Goal: Transaction & Acquisition: Purchase product/service

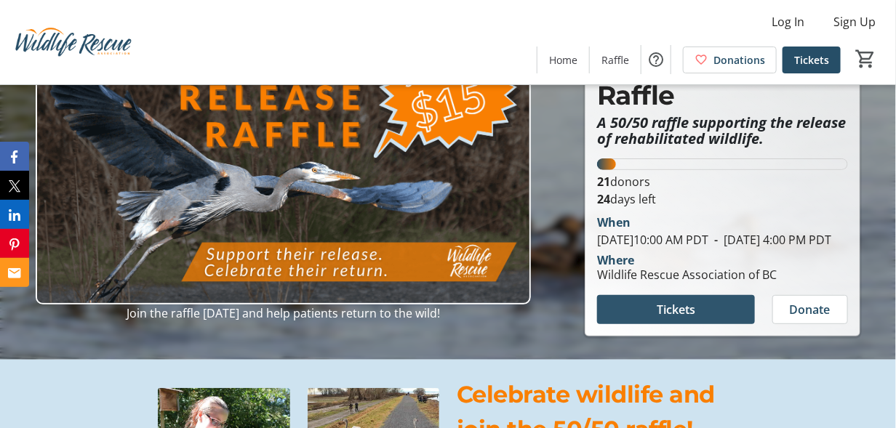
scroll to position [145, 0]
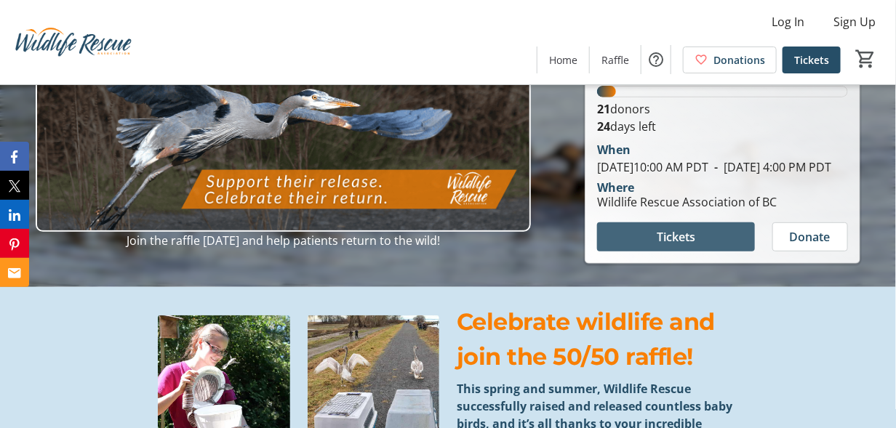
click at [676, 246] on span "Tickets" at bounding box center [676, 236] width 39 height 17
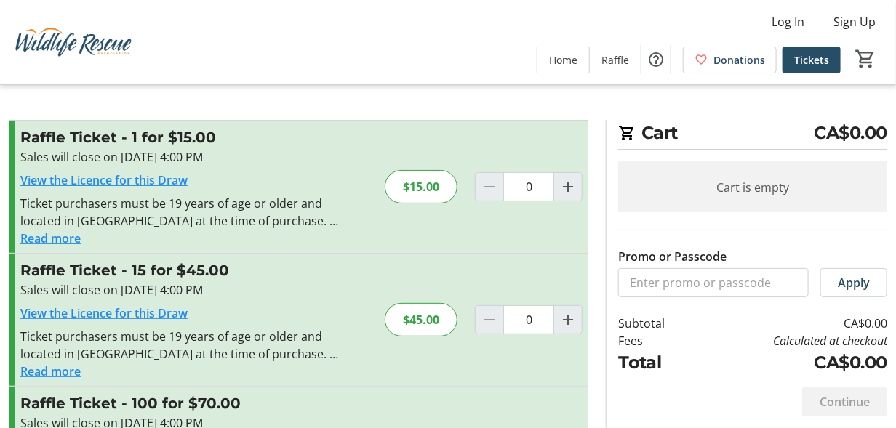
scroll to position [73, 0]
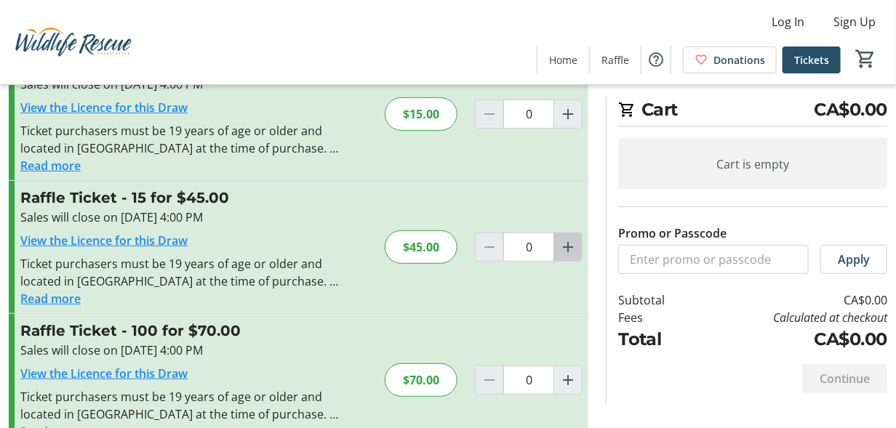
click at [568, 243] on mat-icon "Increment by one" at bounding box center [567, 247] width 17 height 17
type input "1"
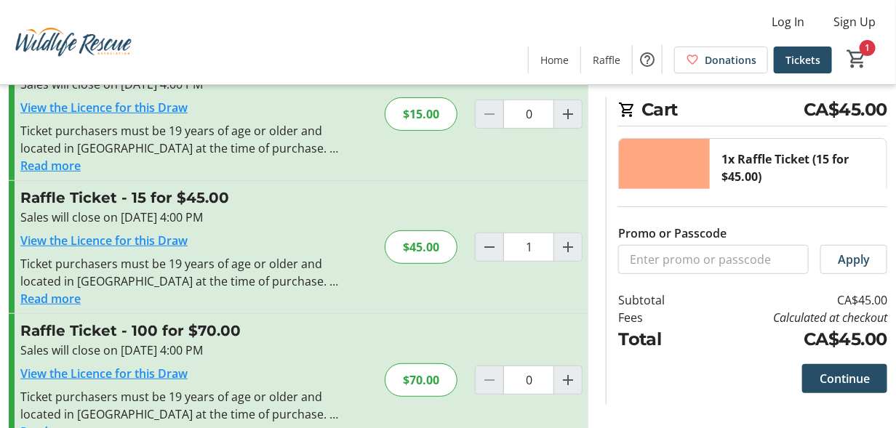
scroll to position [107, 0]
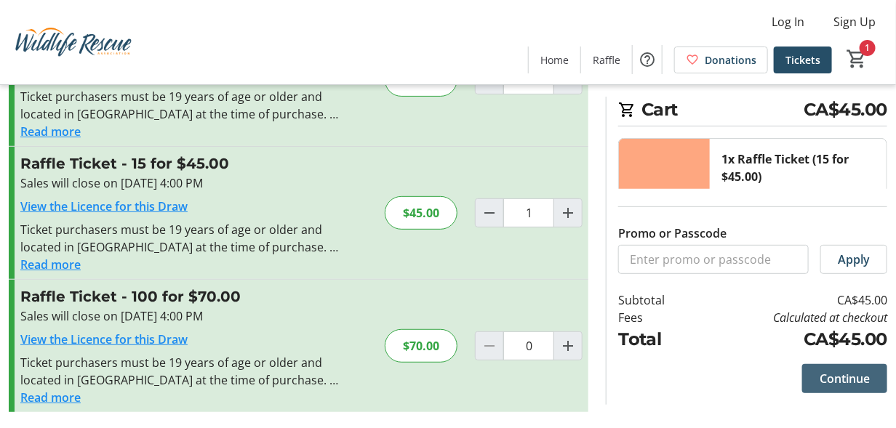
click at [820, 379] on span "Continue" at bounding box center [845, 378] width 50 height 17
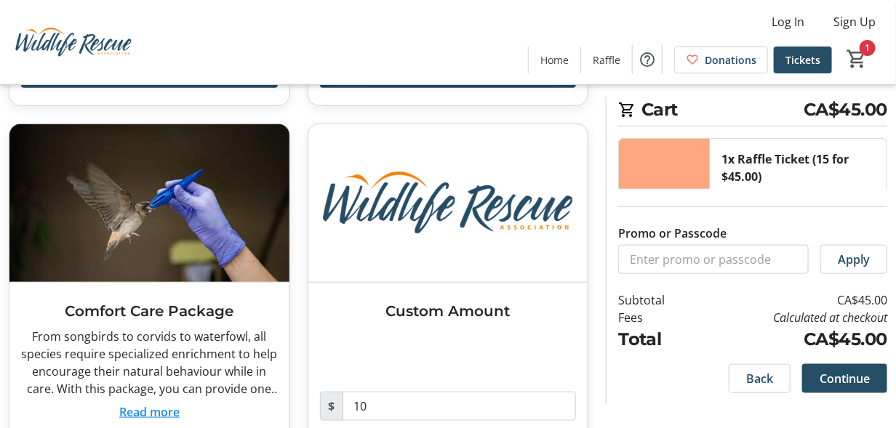
scroll to position [434, 0]
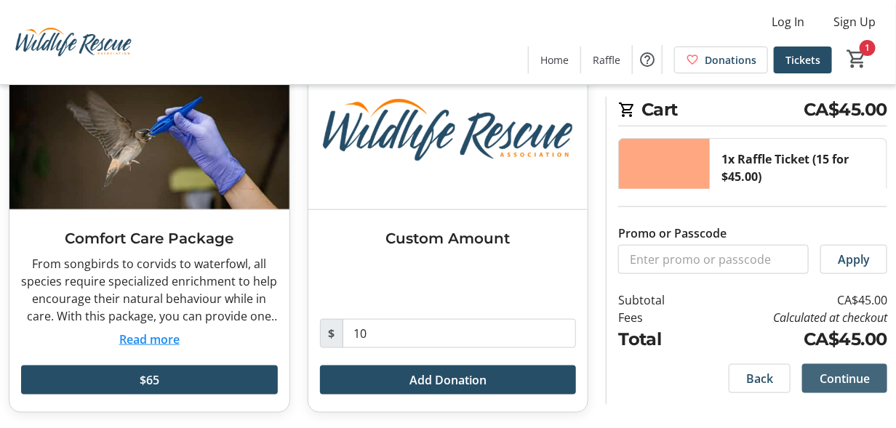
click at [820, 381] on span "Continue" at bounding box center [845, 378] width 50 height 17
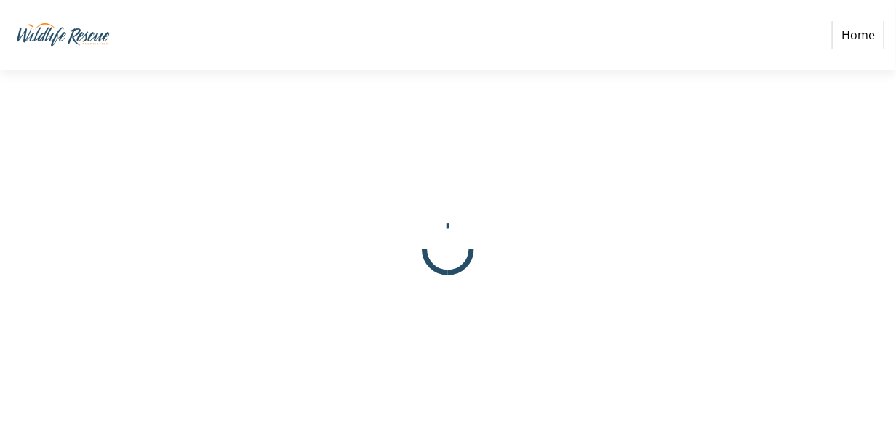
select select "CA"
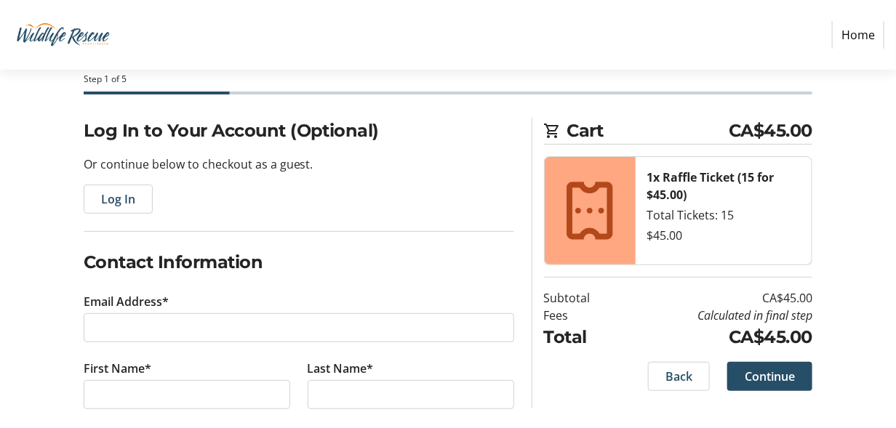
scroll to position [145, 0]
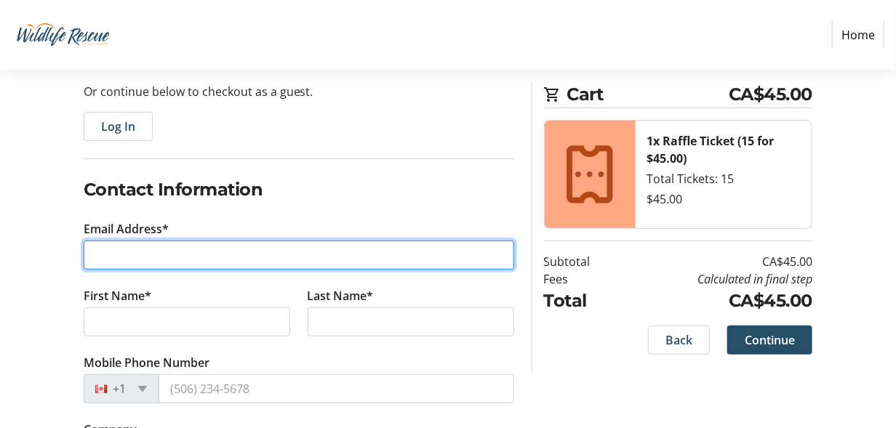
click at [108, 246] on input "Email Address*" at bounding box center [299, 255] width 431 height 29
type input "[EMAIL_ADDRESS][PERSON_NAME][DOMAIN_NAME]"
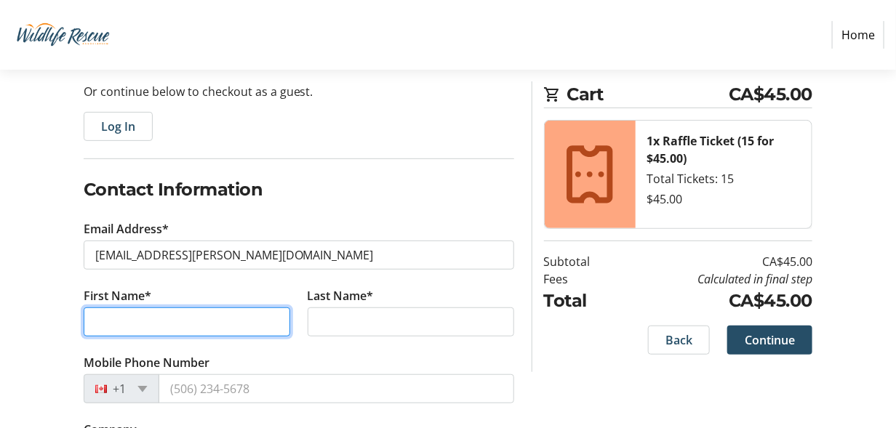
type input "[PERSON_NAME]"
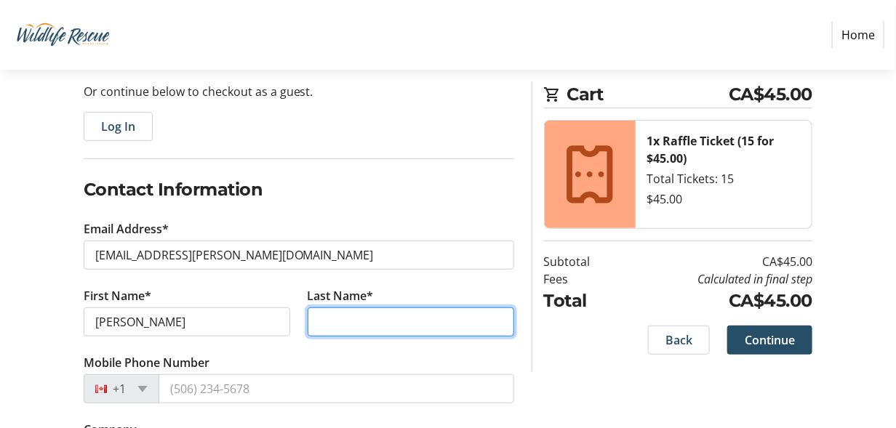
type input "Rice"
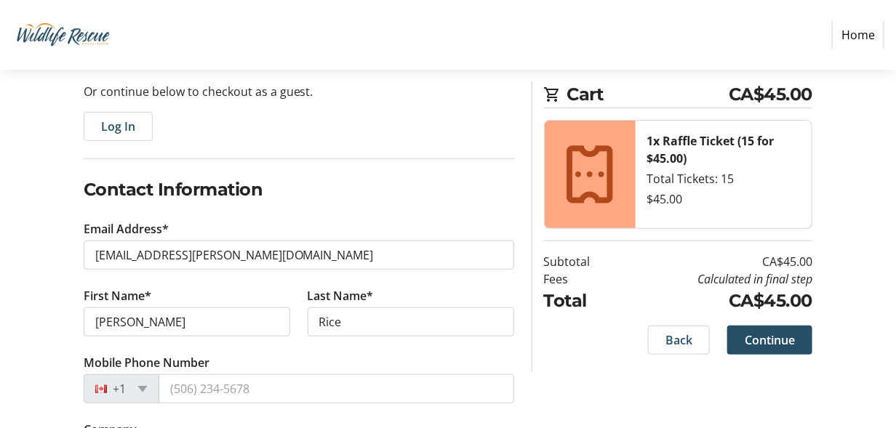
type input "[STREET_ADDRESS][PERSON_NAME],"
type input "Hope"
select select "BC"
type input "V0X 1L0"
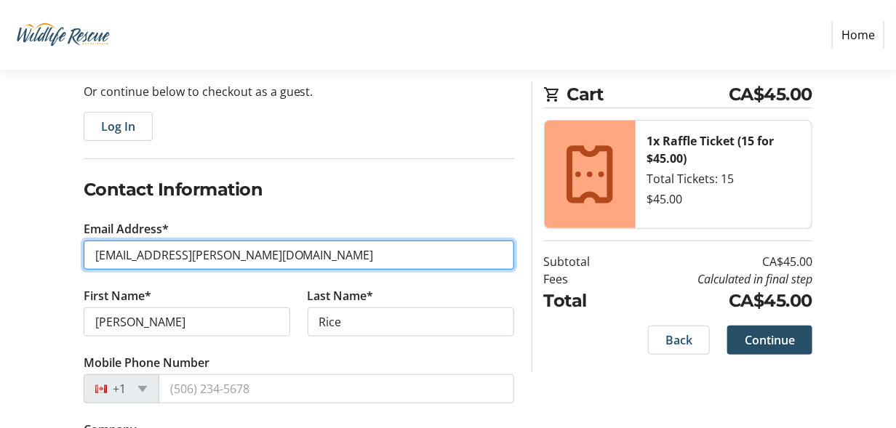
scroll to position [218, 0]
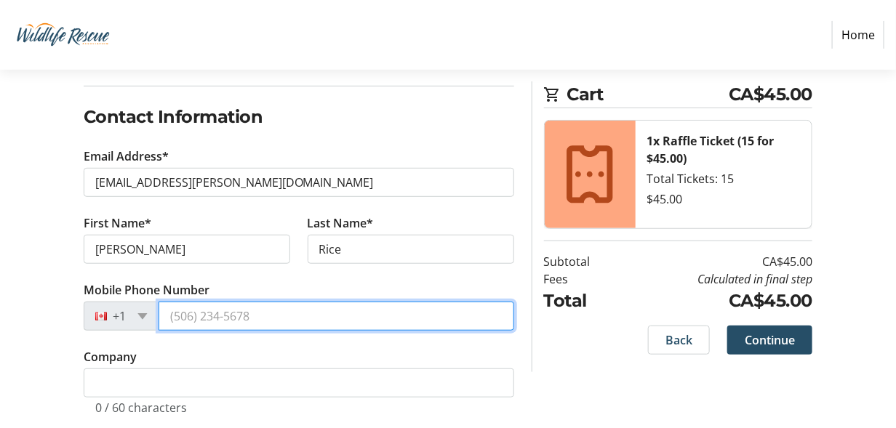
drag, startPoint x: 169, startPoint y: 317, endPoint x: 318, endPoint y: 319, distance: 149.1
click at [318, 319] on input "Mobile Phone Number" at bounding box center [337, 316] width 356 height 29
type input "[PHONE_NUMBER]"
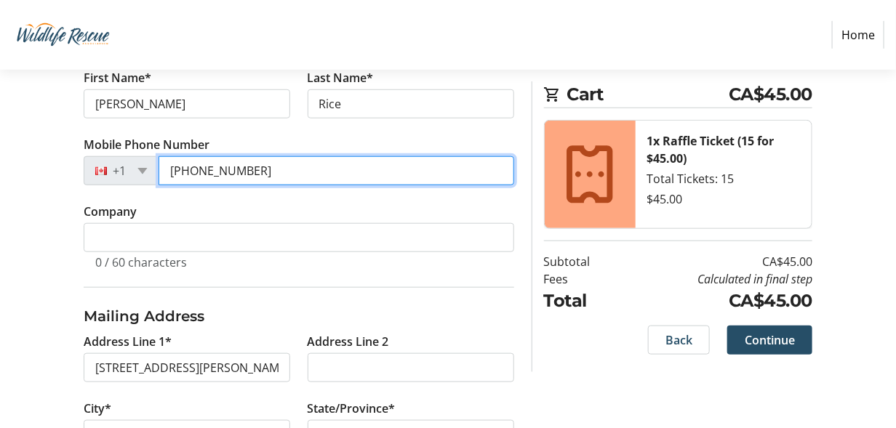
scroll to position [436, 0]
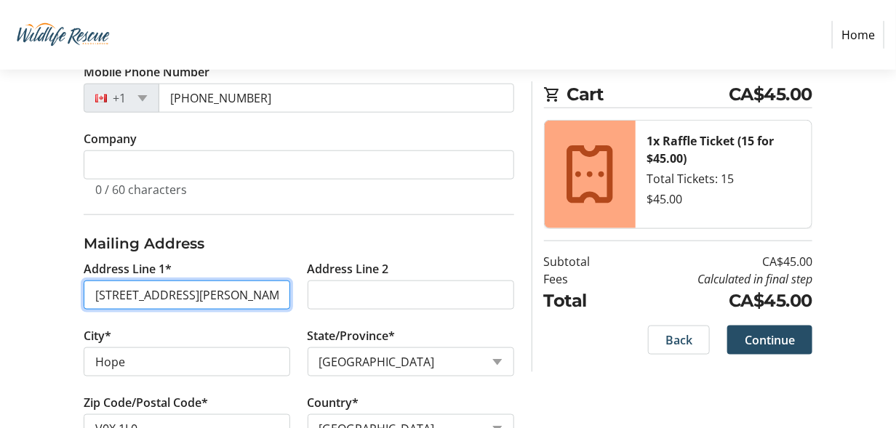
drag, startPoint x: 196, startPoint y: 292, endPoint x: 76, endPoint y: 300, distance: 119.6
click at [76, 300] on tr-form-field "Address Line 1* [STREET_ADDRESS][PERSON_NAME]," at bounding box center [187, 293] width 224 height 67
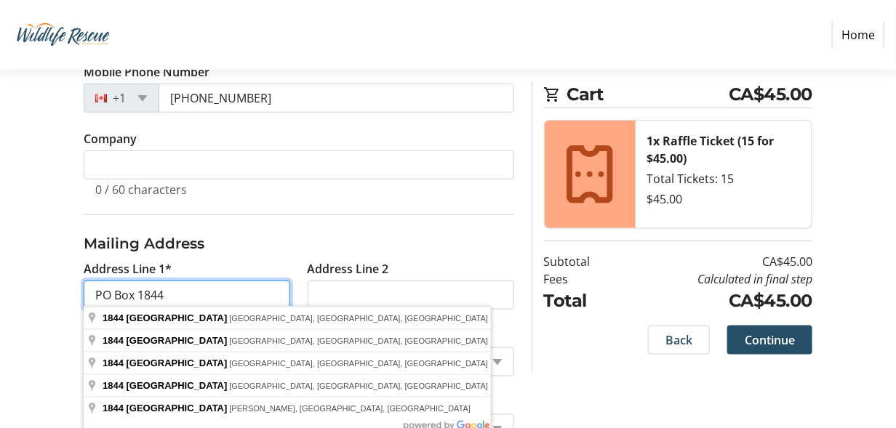
type input "PO Box 1844"
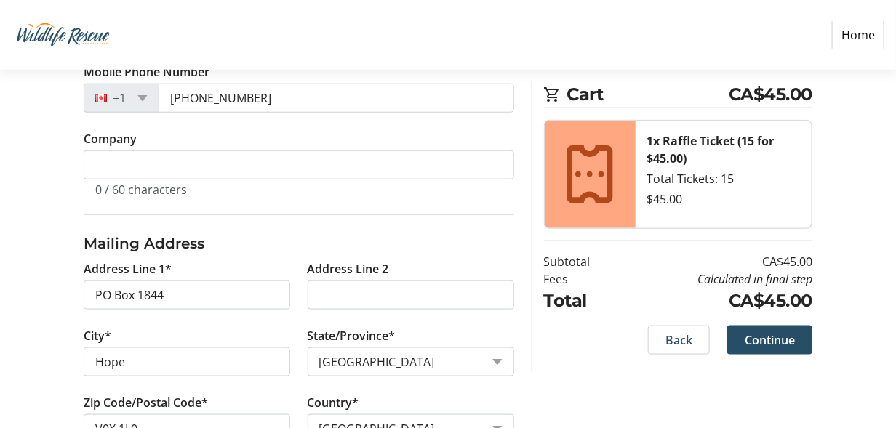
click at [40, 263] on div "Log In to Your Account (Optional) Or continue below to checkout as a guest. Log…" at bounding box center [448, 223] width 896 height 938
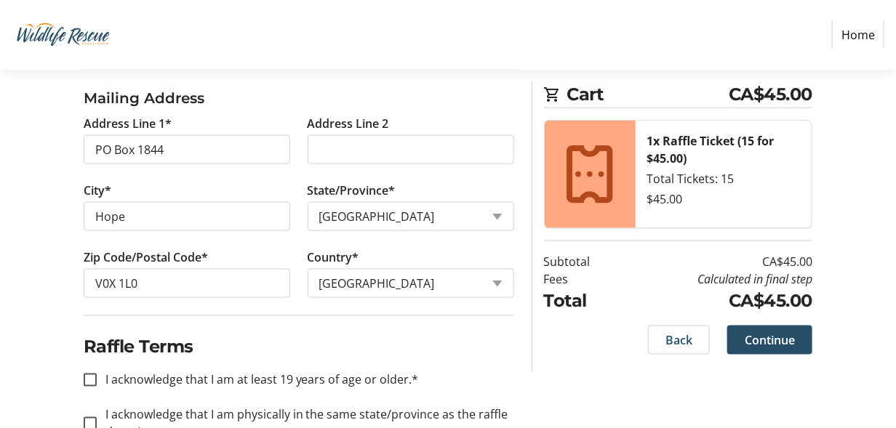
scroll to position [655, 0]
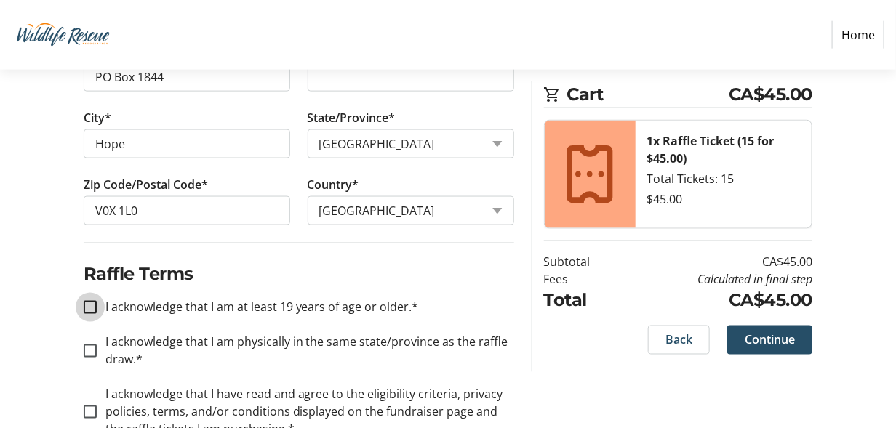
click at [86, 301] on input "I acknowledge that I am at least 19 years of age or older.*" at bounding box center [90, 307] width 13 height 13
checkbox input "true"
click at [87, 346] on input "I acknowledge that I am physically in the same state/province as the raffle dra…" at bounding box center [90, 351] width 13 height 13
checkbox input "true"
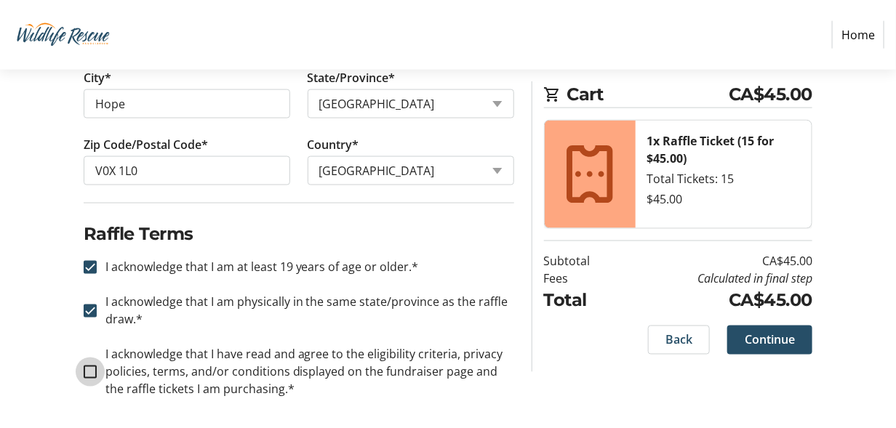
click at [90, 367] on input "I acknowledge that I have read and agree to the eligibility criteria, privacy p…" at bounding box center [90, 372] width 13 height 13
checkbox input "true"
click at [767, 337] on span "Continue" at bounding box center [770, 340] width 50 height 17
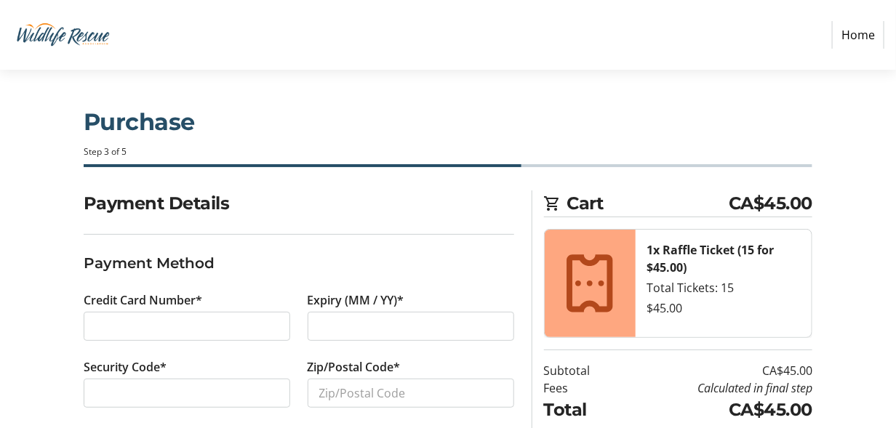
click at [93, 324] on div at bounding box center [187, 326] width 207 height 29
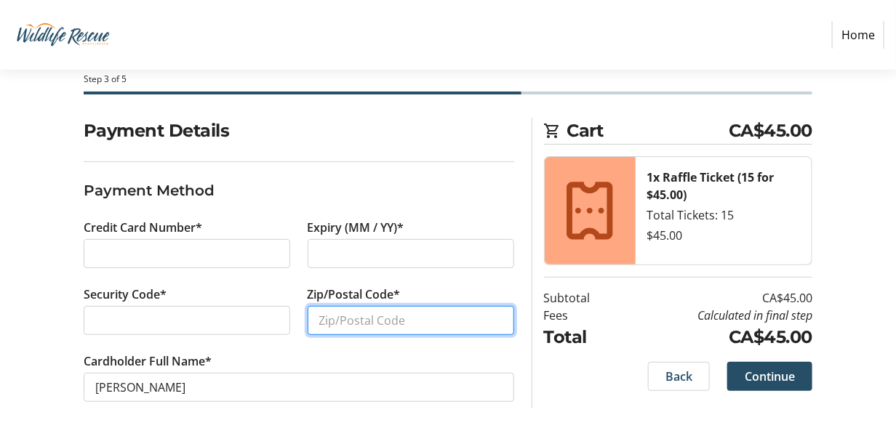
click at [338, 316] on input "Zip/Postal Code*" at bounding box center [411, 320] width 207 height 29
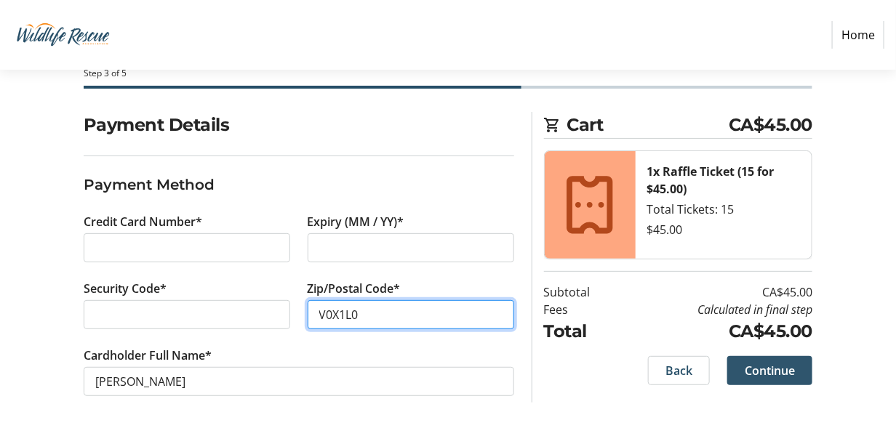
type input "V0X1L0"
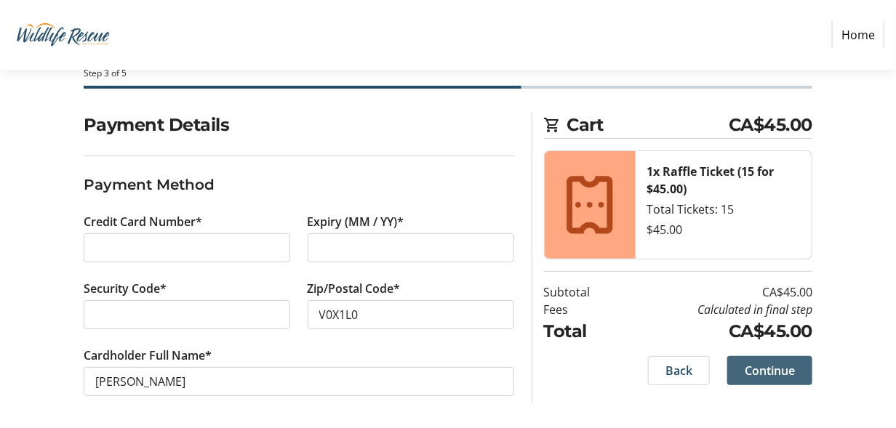
click at [756, 377] on span "Continue" at bounding box center [770, 370] width 50 height 17
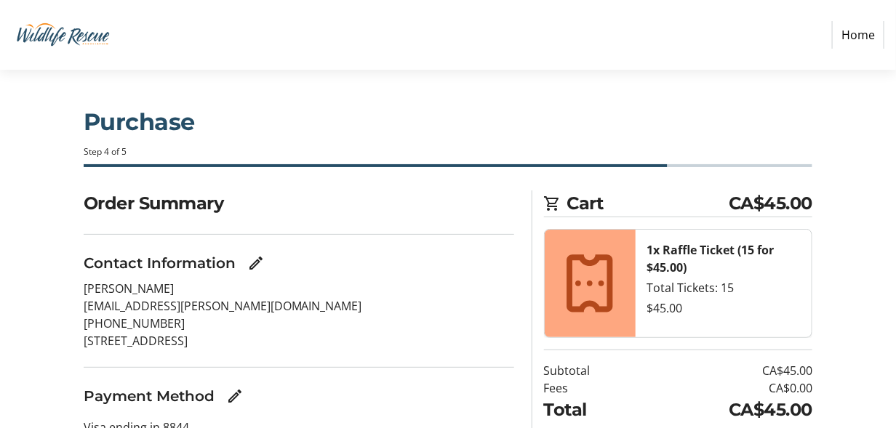
scroll to position [89, 0]
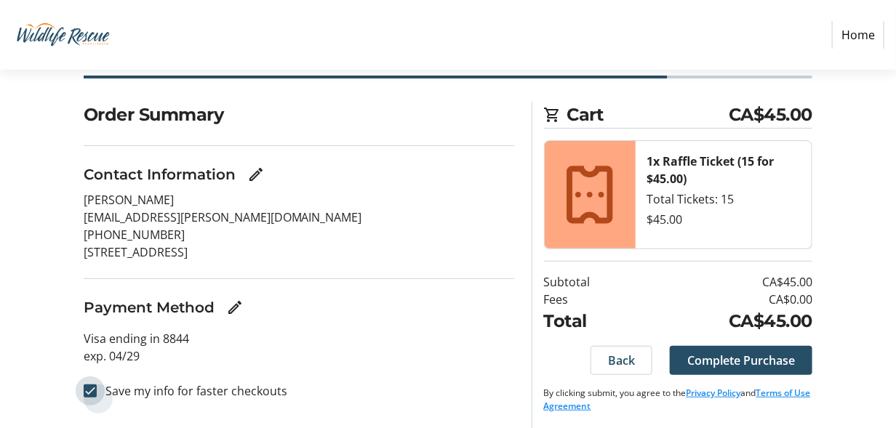
click at [85, 388] on input "Save my info for faster checkouts" at bounding box center [90, 391] width 13 height 13
checkbox input "false"
click at [742, 361] on span "Complete Purchase" at bounding box center [741, 360] width 108 height 17
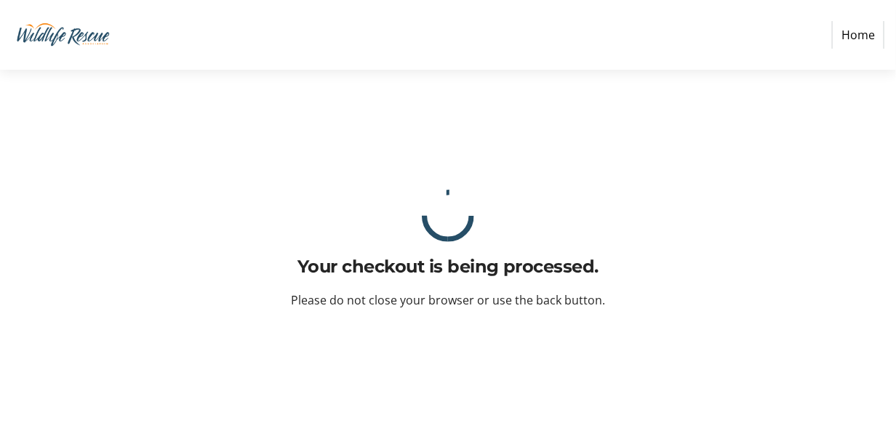
scroll to position [0, 0]
